Goal: Transaction & Acquisition: Download file/media

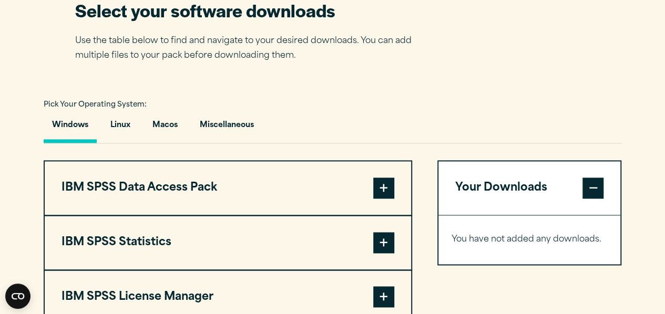
scroll to position [734, 0]
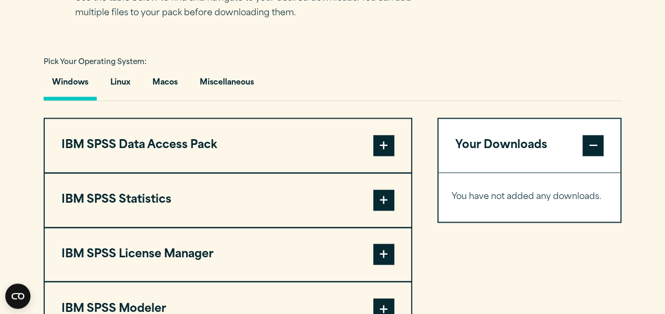
click at [391, 199] on span at bounding box center [383, 200] width 21 height 21
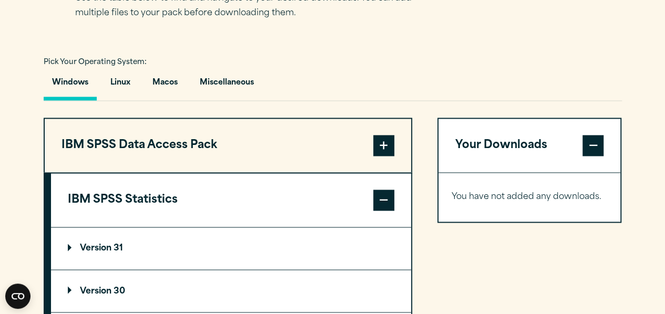
click at [183, 251] on summary "Version 31" at bounding box center [231, 249] width 360 height 42
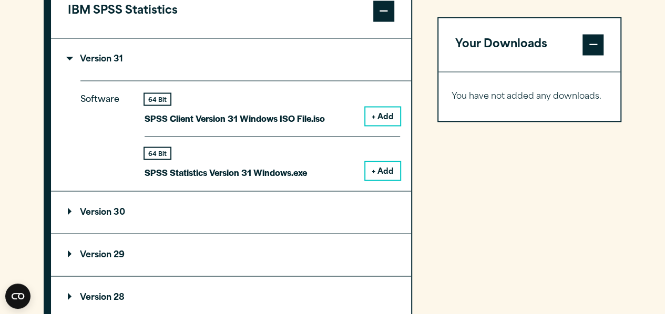
scroll to position [929, 0]
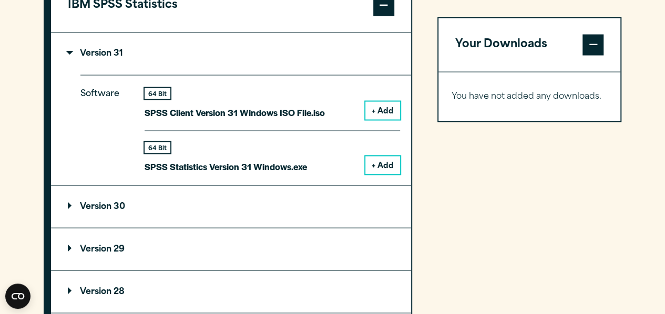
click at [385, 157] on button "+ Add" at bounding box center [382, 165] width 35 height 18
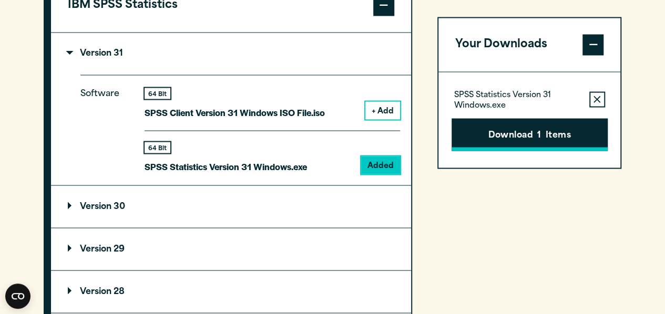
click at [547, 137] on button "Download 1 Items" at bounding box center [529, 134] width 156 height 33
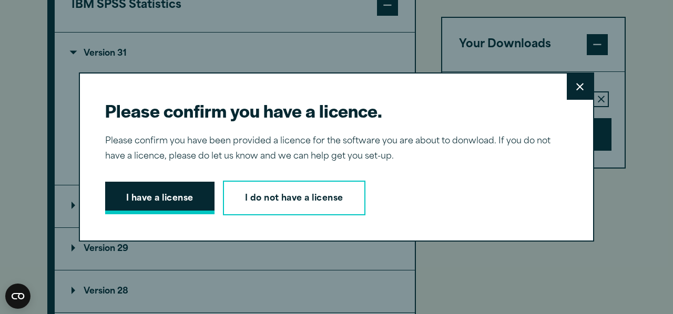
click at [181, 211] on button "I have a license" at bounding box center [159, 198] width 109 height 33
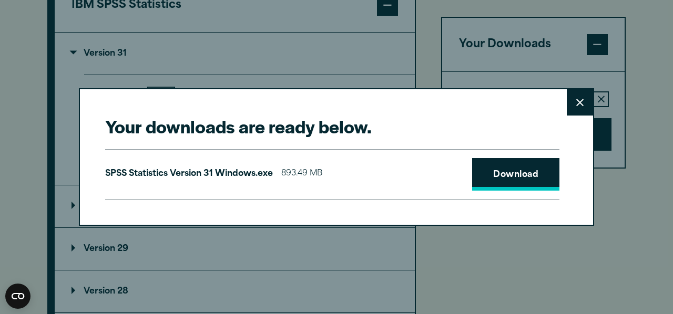
click at [496, 175] on link "Download" at bounding box center [515, 174] width 87 height 33
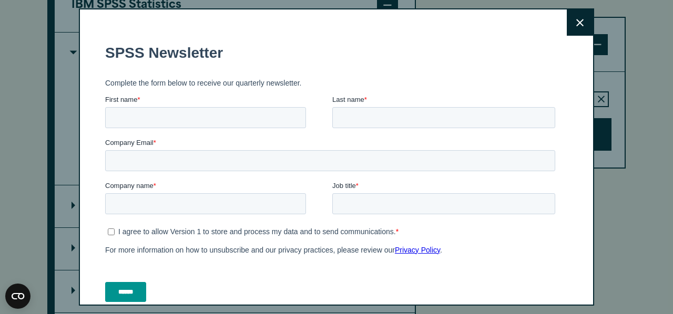
click at [567, 14] on button "Close" at bounding box center [580, 22] width 26 height 26
click at [383, 69] on fieldset "SPSS Newsletter" at bounding box center [332, 53] width 454 height 37
click at [567, 26] on button "Close" at bounding box center [580, 22] width 26 height 26
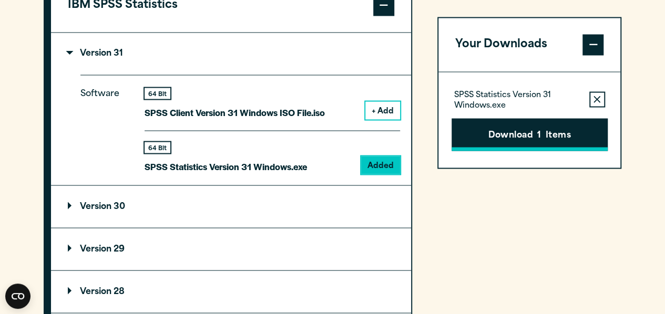
click at [534, 138] on button "Download 1 Items" at bounding box center [529, 134] width 156 height 33
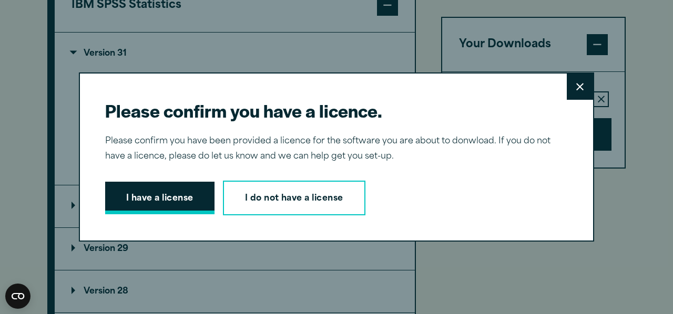
click at [200, 200] on button "I have a license" at bounding box center [159, 198] width 109 height 33
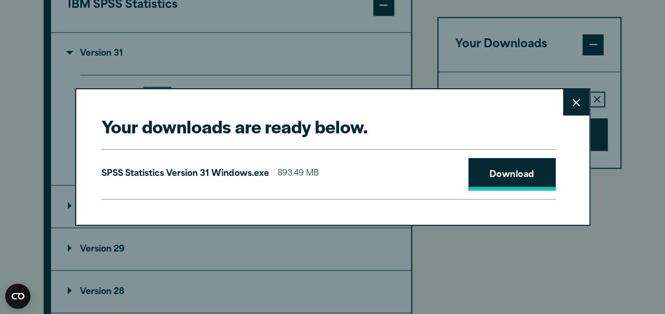
click at [474, 163] on link "Download" at bounding box center [511, 174] width 87 height 33
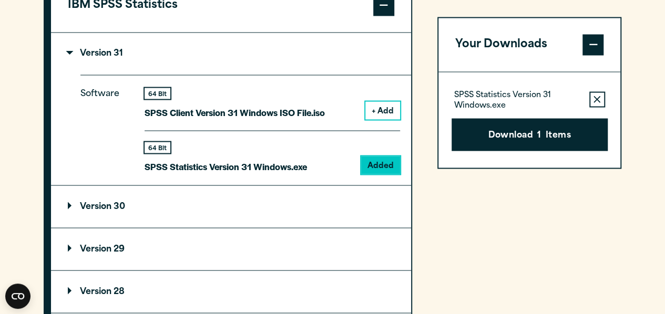
click at [376, 69] on div "Your downloads are ready below. Close SPSS Statistics Version 31 Windows.exe 89…" at bounding box center [332, 157] width 665 height 314
